Goal: Task Accomplishment & Management: Manage account settings

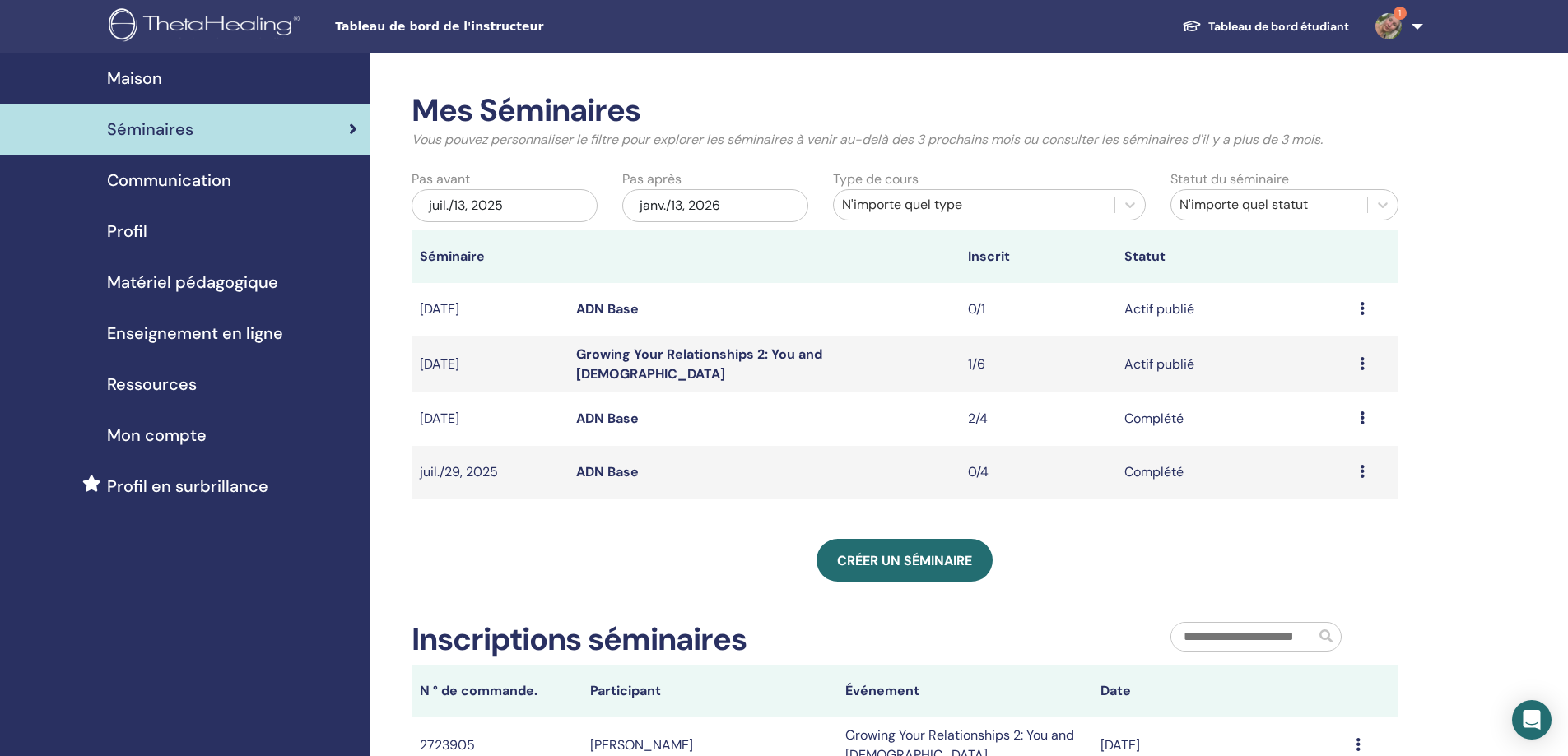
click at [614, 310] on link "ADN Base" at bounding box center [607, 309] width 63 height 17
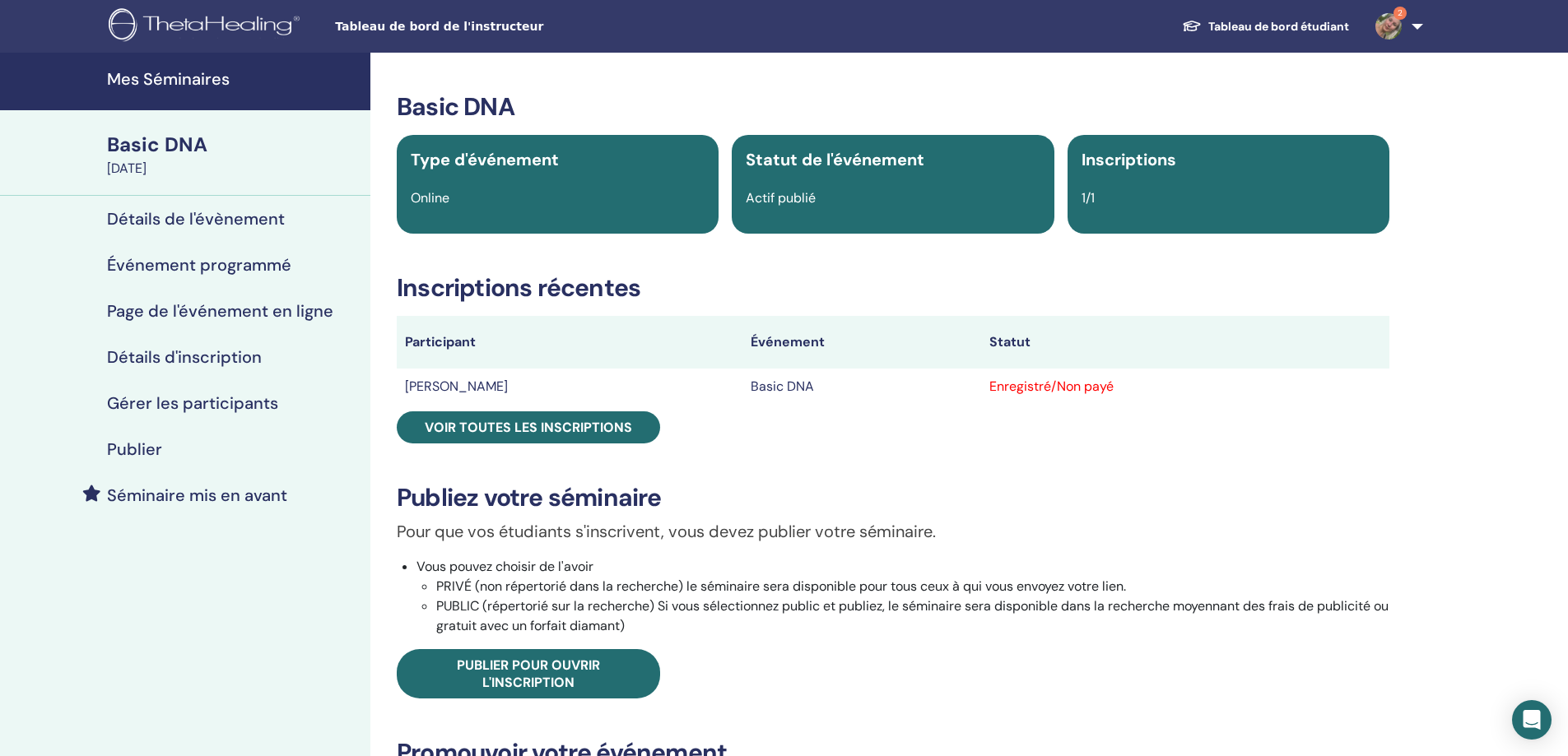
click at [1079, 385] on div "Enregistré/Non payé" at bounding box center [1184, 387] width 392 height 20
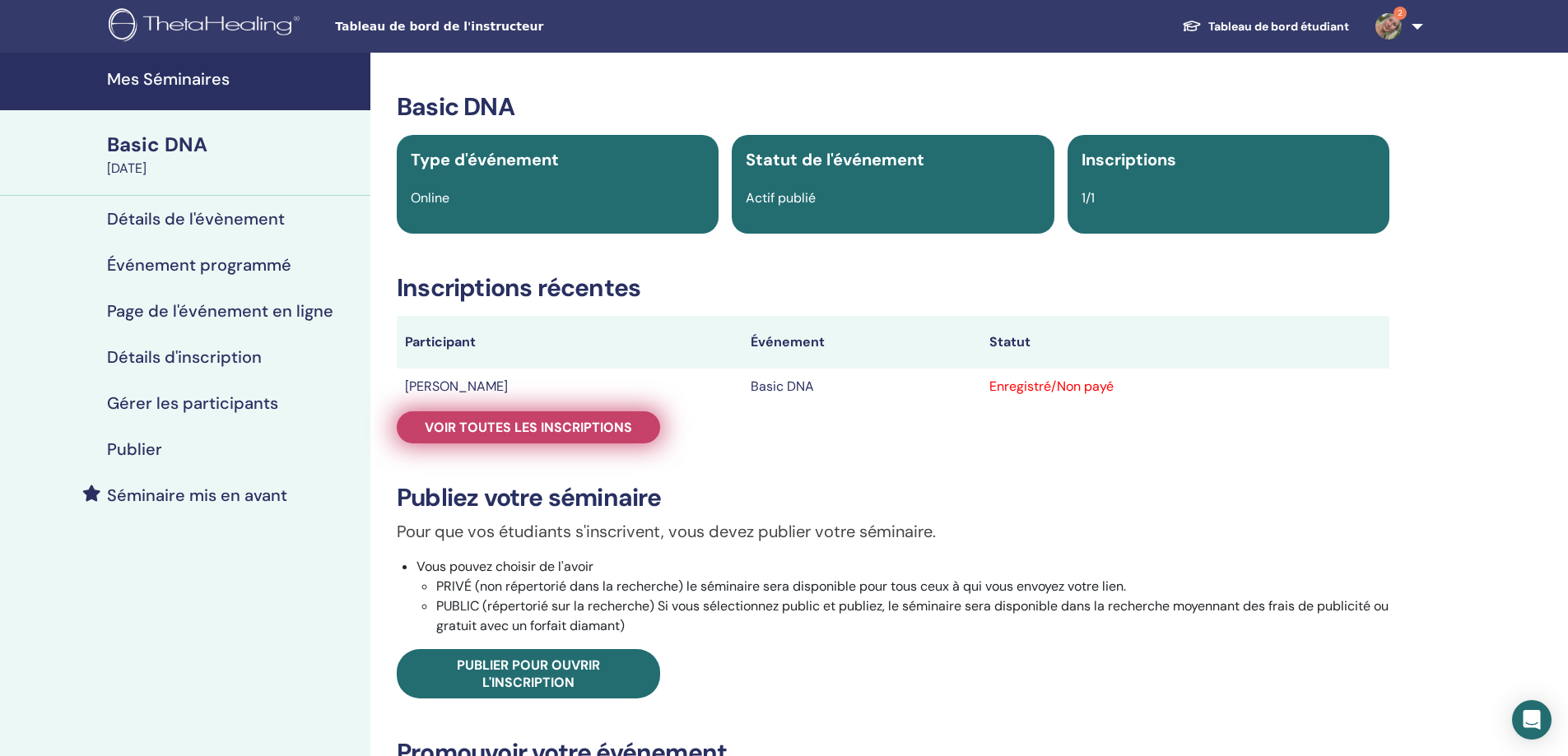
click at [612, 422] on span "Voir toutes les inscriptions" at bounding box center [528, 427] width 207 height 17
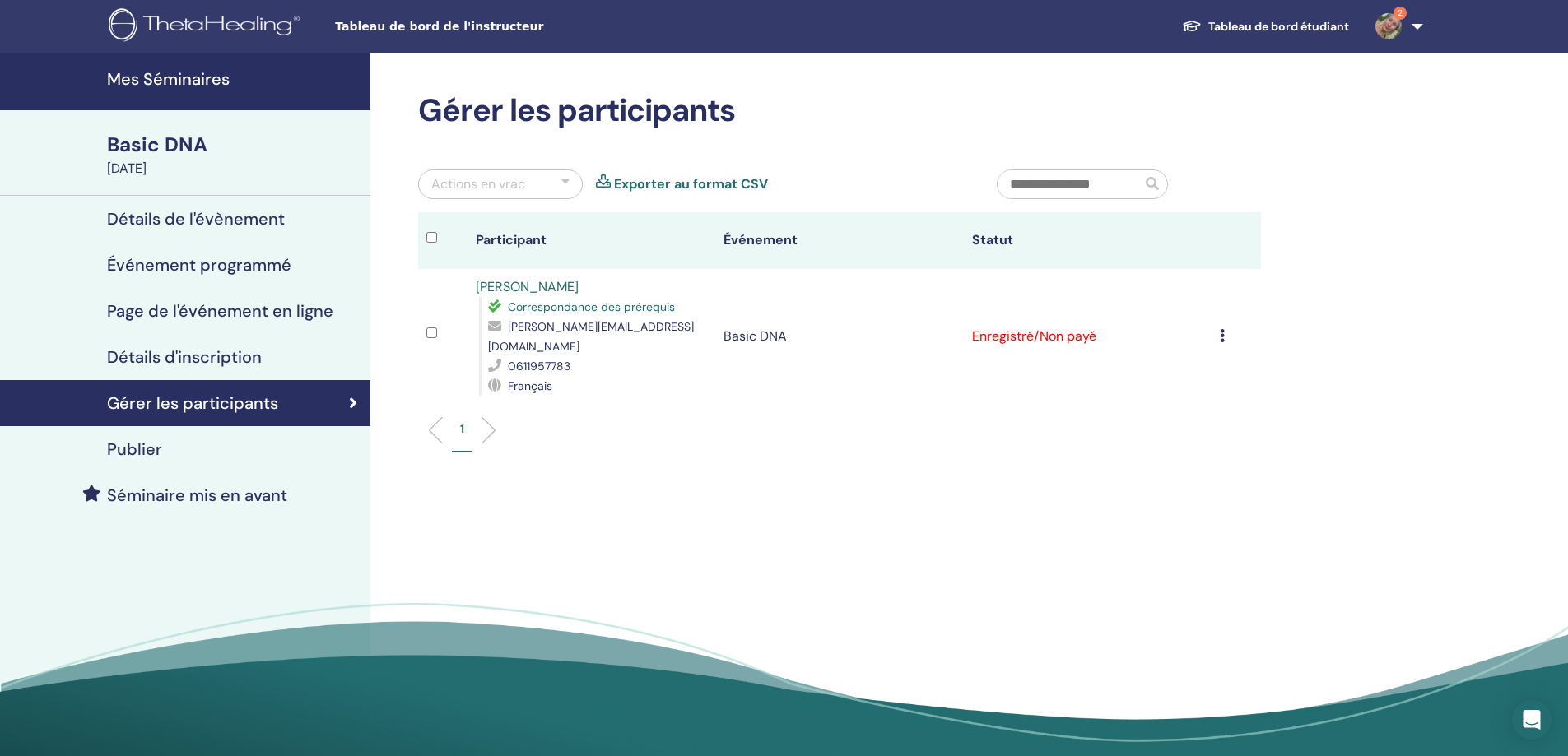
click at [1222, 330] on icon at bounding box center [1222, 336] width 5 height 13
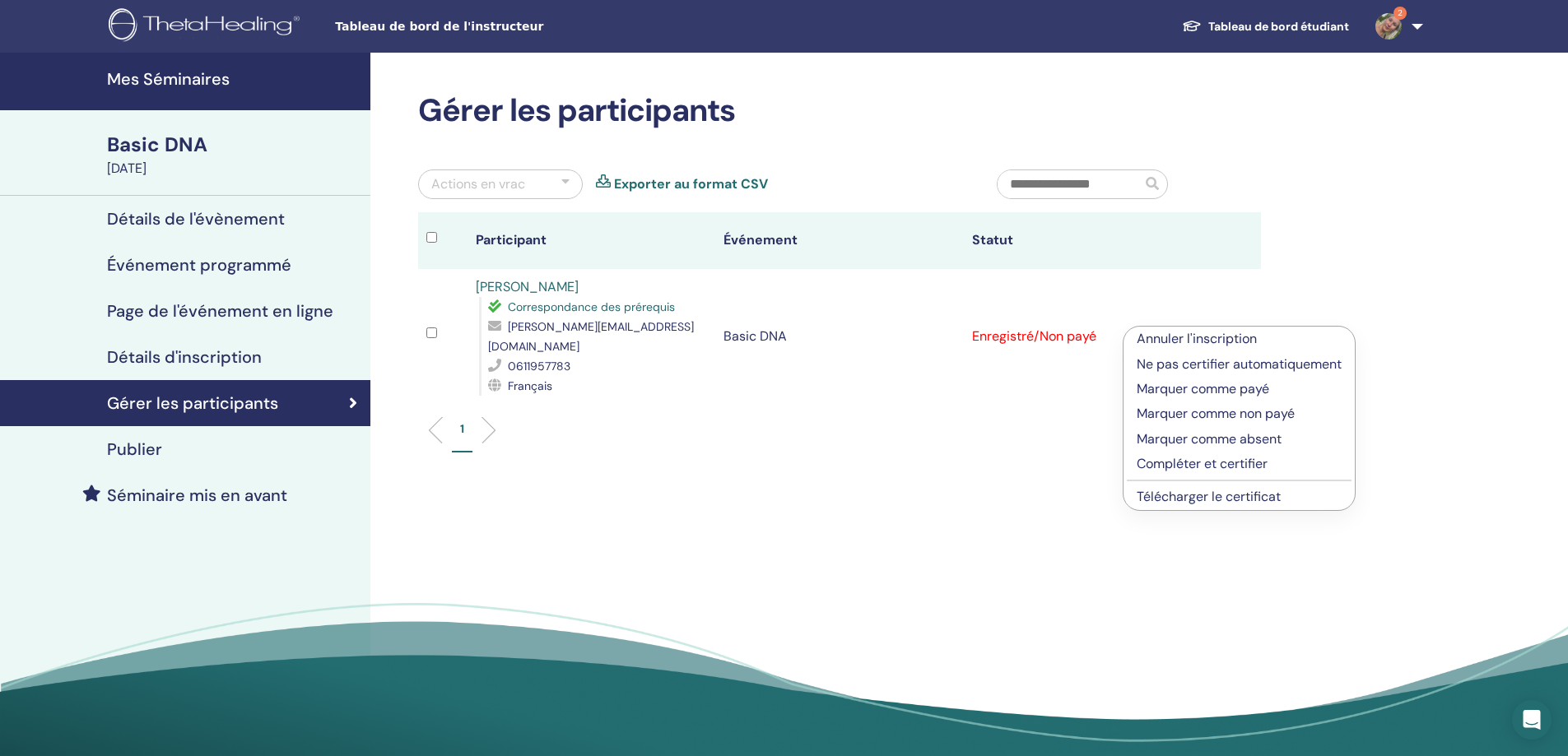
click at [1212, 387] on p "Marquer comme payé" at bounding box center [1239, 390] width 205 height 20
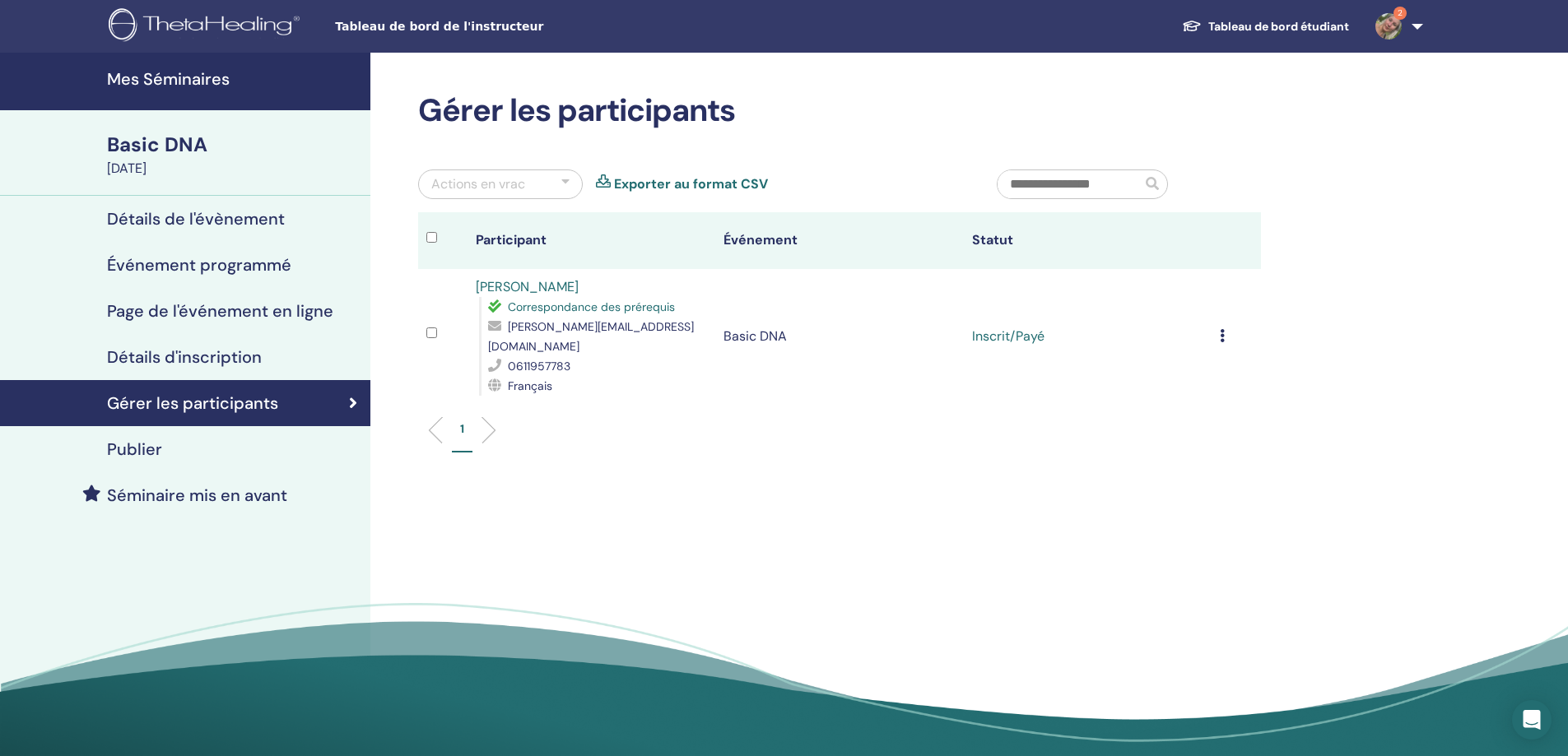
click at [180, 150] on div "Basic DNA" at bounding box center [234, 144] width 254 height 28
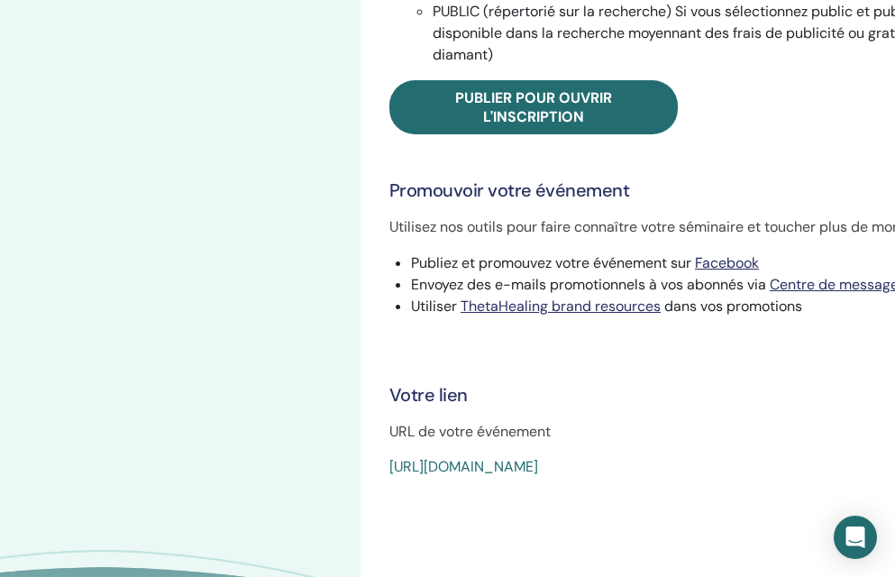
scroll to position [837, 0]
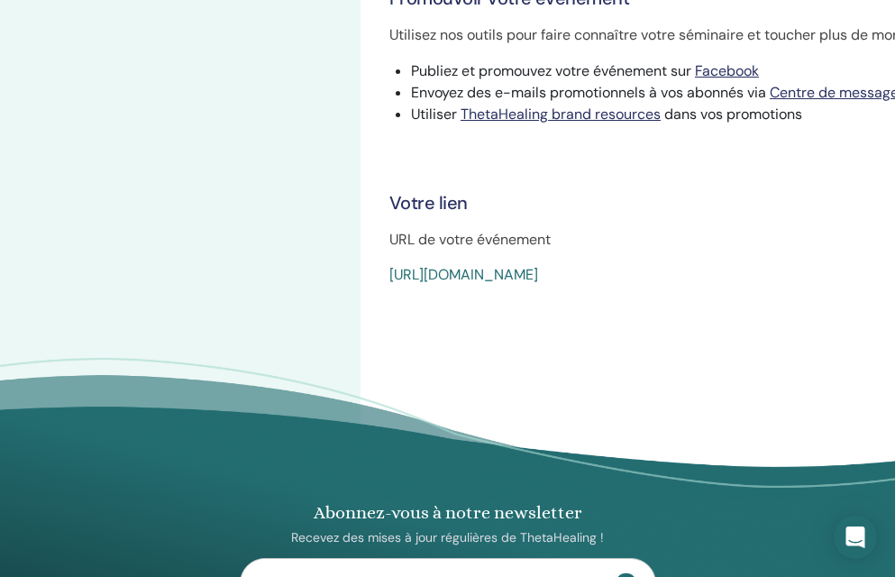
drag, startPoint x: 815, startPoint y: 270, endPoint x: 376, endPoint y: 273, distance: 439.0
copy link "https://www.thetahealing.com/seminar-379953-details.html"
